Goal: Navigation & Orientation: Understand site structure

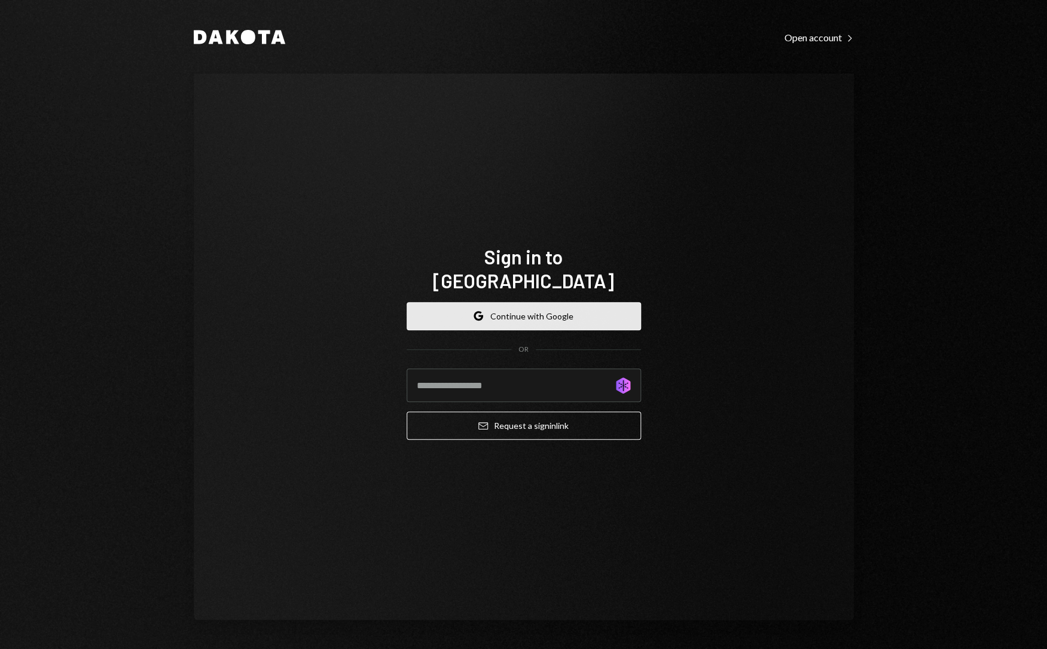
click at [553, 304] on button "Google Continue with Google" at bounding box center [524, 316] width 234 height 28
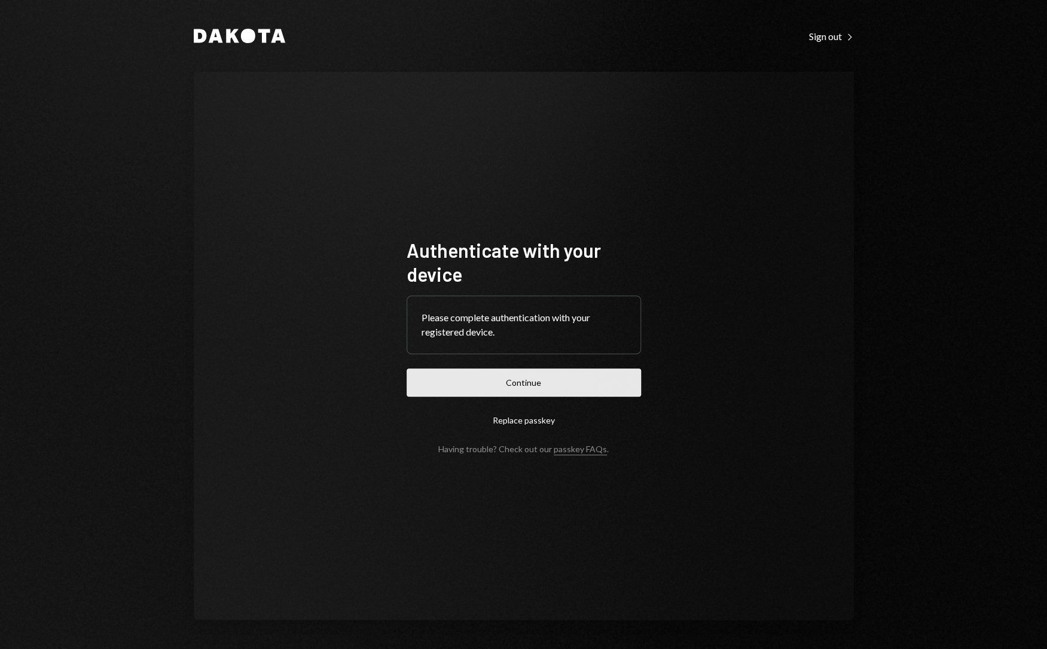
click at [518, 382] on button "Continue" at bounding box center [524, 382] width 234 height 28
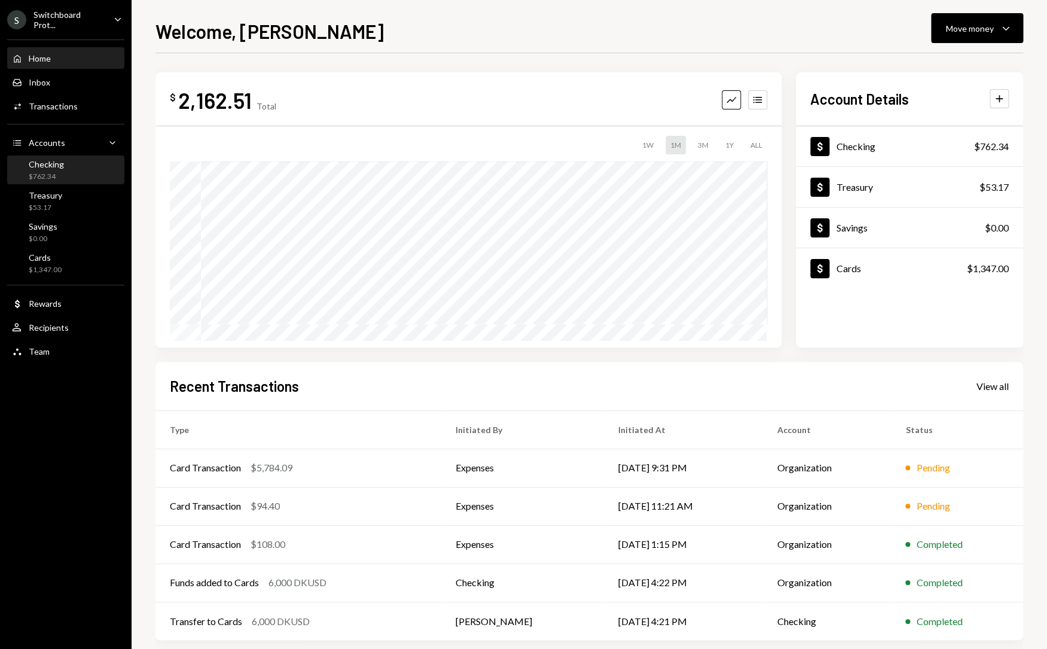
click at [90, 168] on div "Checking $762.34" at bounding box center [66, 170] width 108 height 23
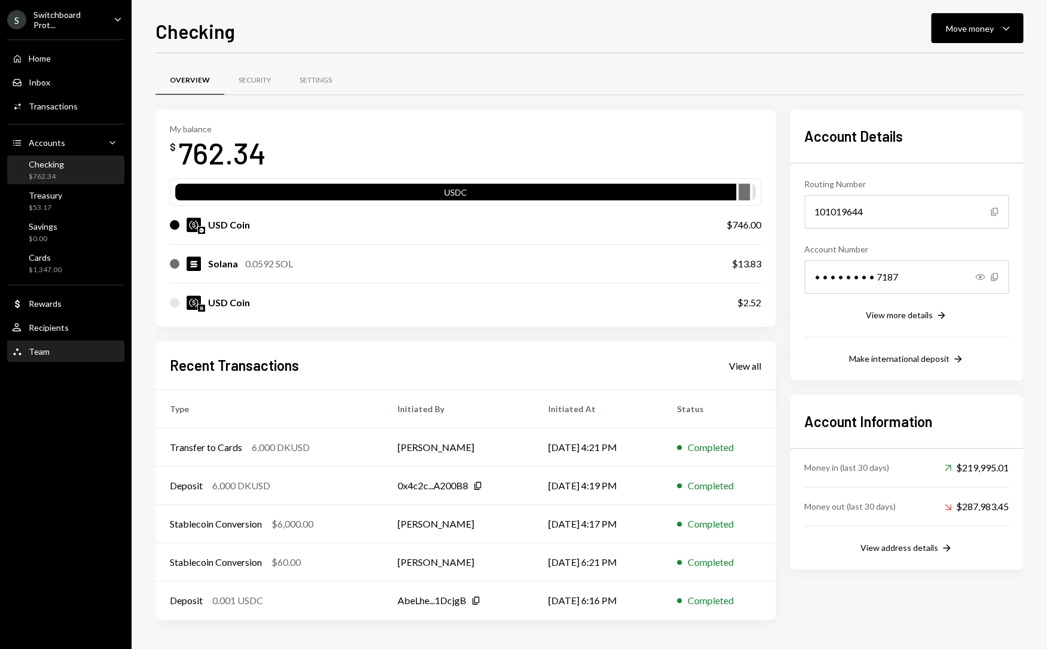
click at [81, 344] on div "Team Team" at bounding box center [66, 351] width 108 height 20
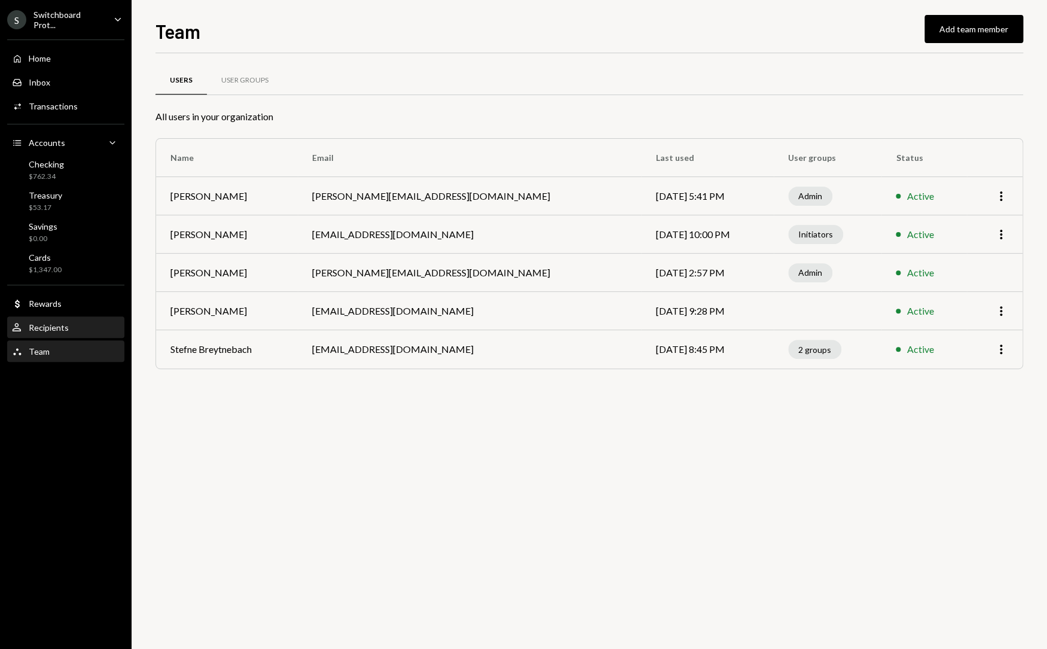
click at [84, 319] on div "User Recipients" at bounding box center [66, 328] width 108 height 20
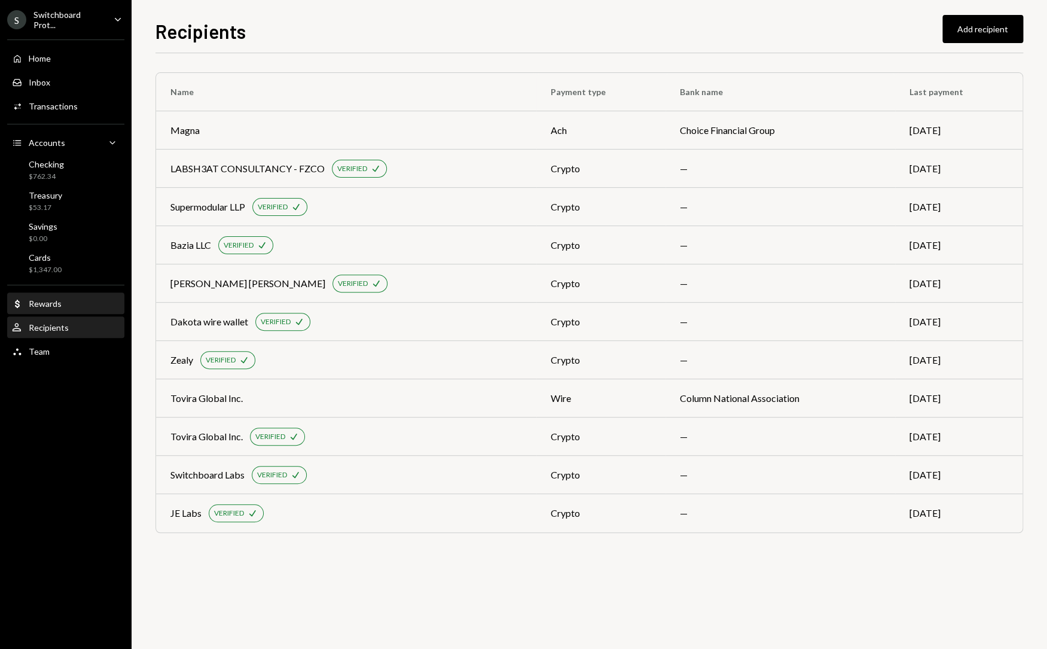
click at [91, 295] on div "Dollar Rewards" at bounding box center [66, 304] width 108 height 20
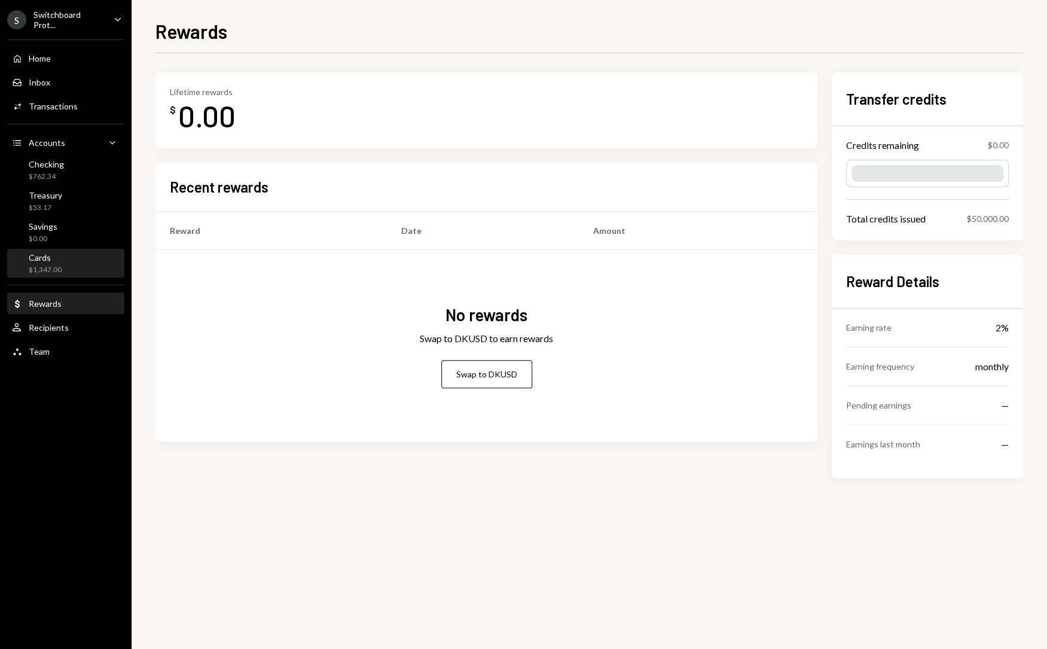
click at [93, 264] on div "Cards $1,347.00" at bounding box center [66, 263] width 108 height 23
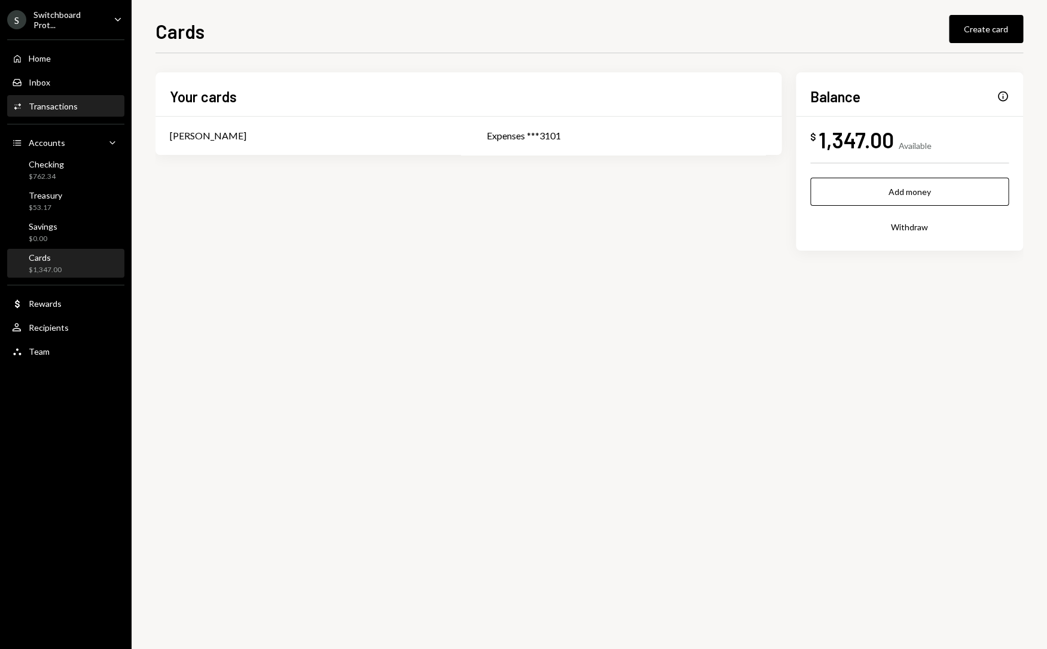
click at [84, 99] on div "Activities Transactions" at bounding box center [66, 106] width 108 height 20
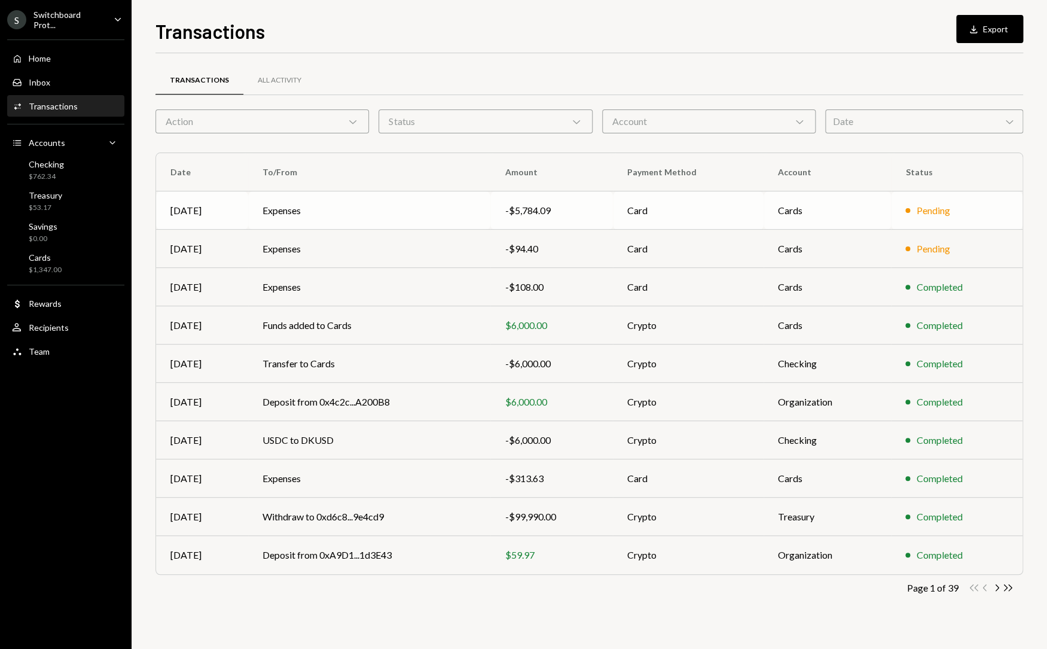
click at [784, 201] on td "Cards" at bounding box center [828, 210] width 128 height 38
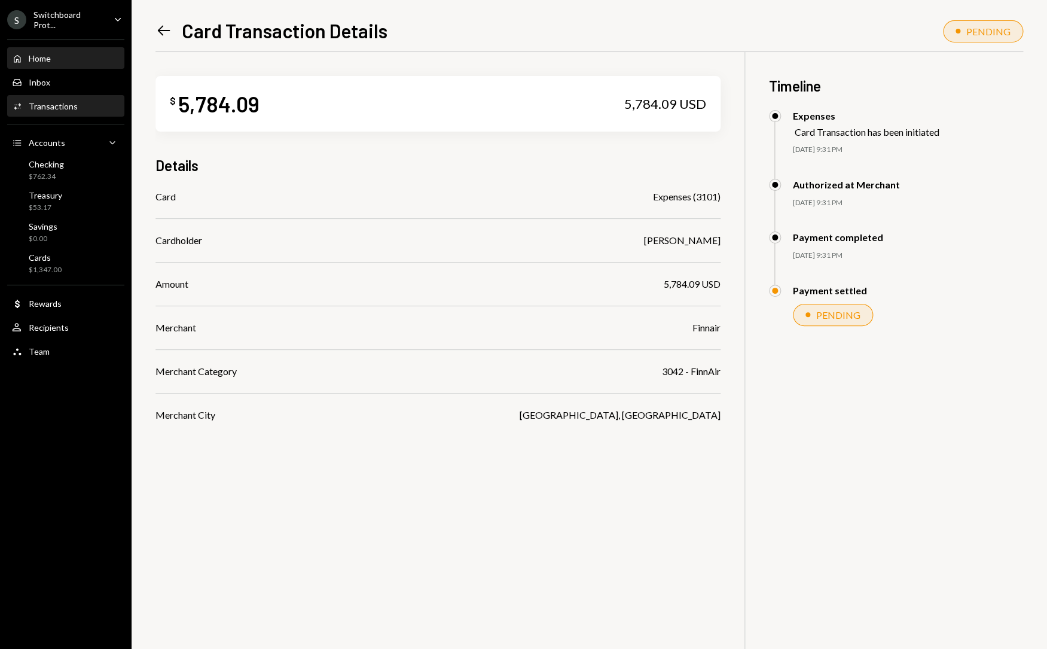
click at [69, 64] on div "Home Home" at bounding box center [66, 58] width 108 height 20
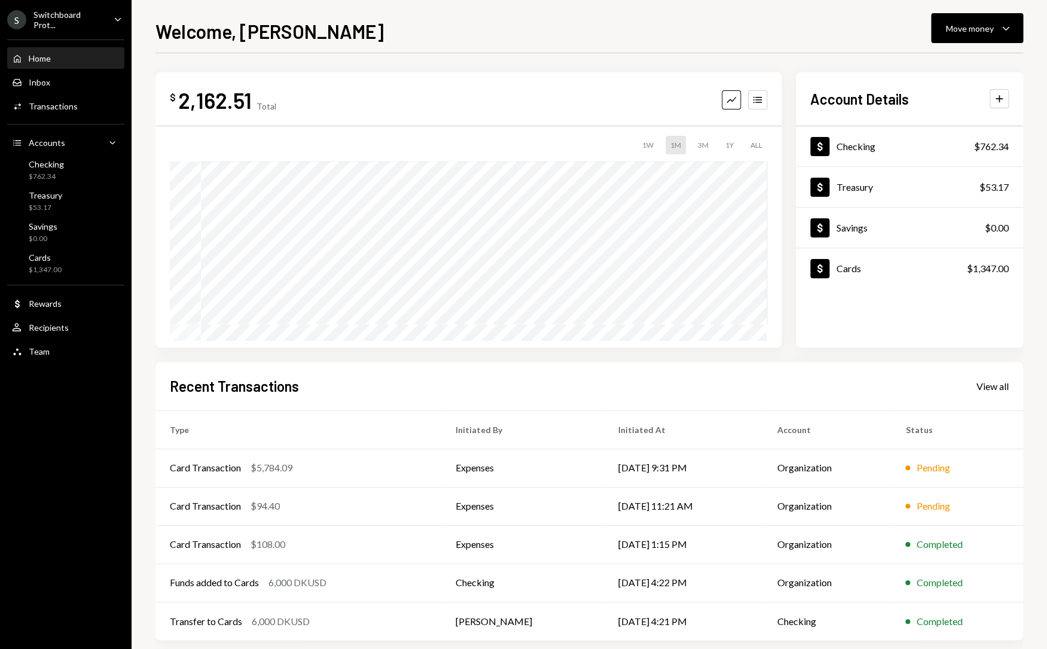
click at [514, 30] on div "Welcome, [PERSON_NAME] Move money Caret Down" at bounding box center [589, 30] width 868 height 26
click at [640, 47] on div "Welcome, [PERSON_NAME] Move money Caret Down $ 2,162.51 Total Graph Accounts 1W…" at bounding box center [589, 333] width 868 height 632
